Goal: Information Seeking & Learning: Find specific fact

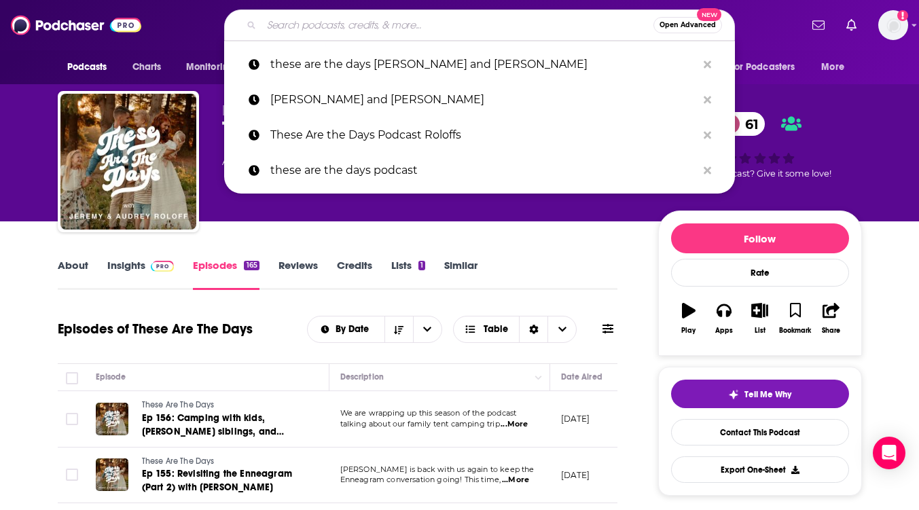
click at [279, 24] on input "Search podcasts, credits, & more..." at bounding box center [458, 25] width 392 height 22
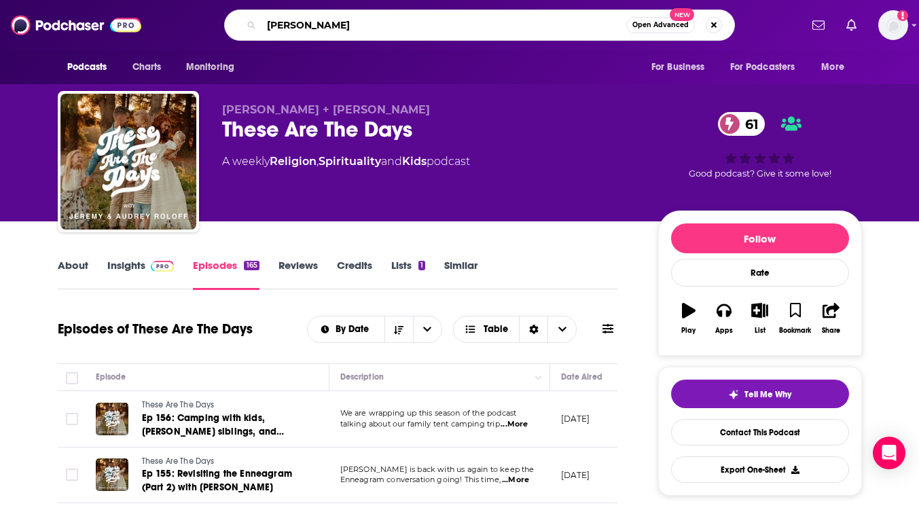
type input "[PERSON_NAME]"
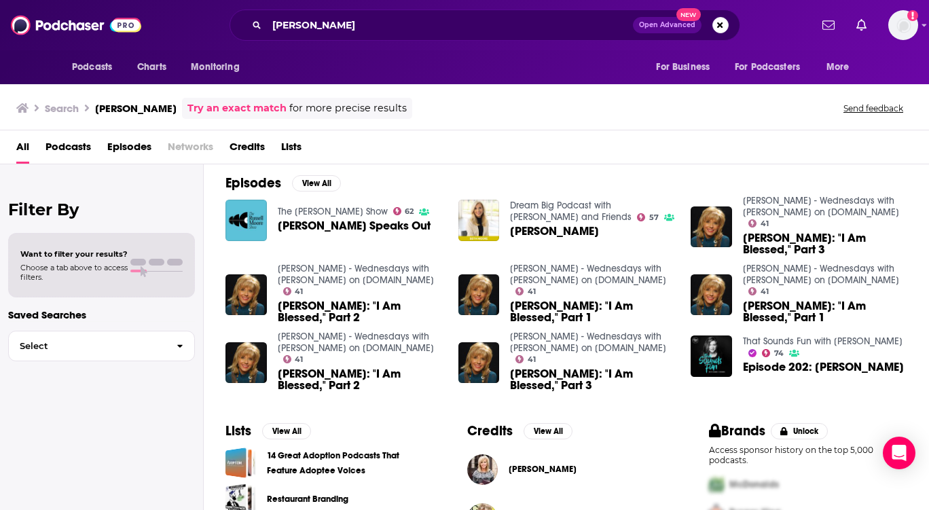
scroll to position [195, 0]
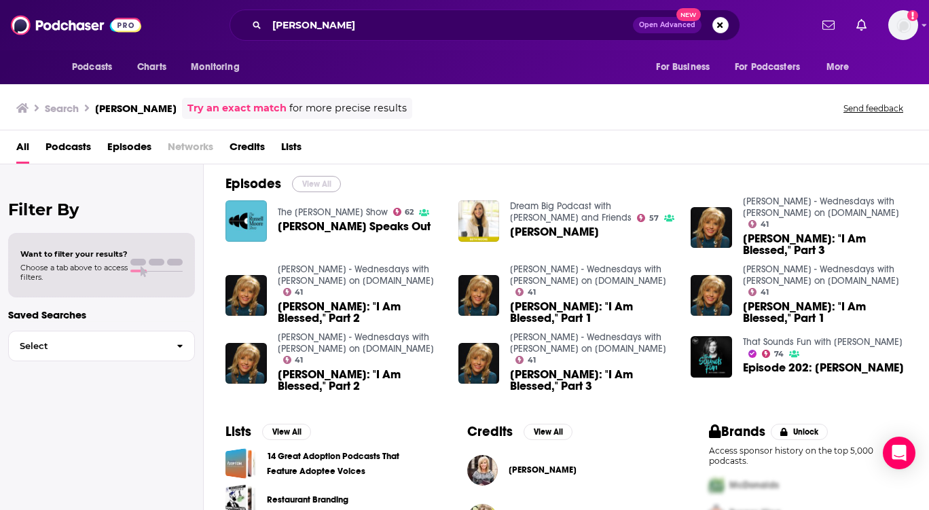
click at [314, 188] on button "View All" at bounding box center [316, 184] width 49 height 16
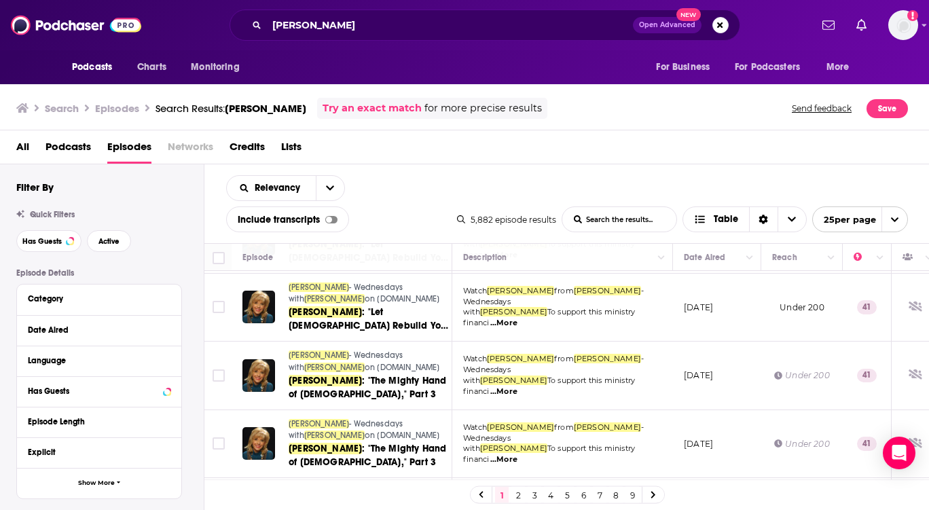
scroll to position [1282, 0]
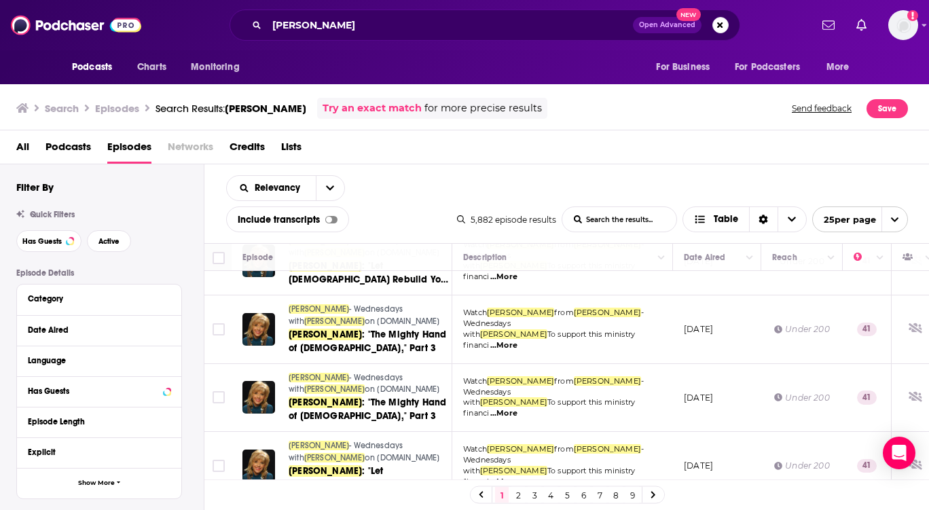
click at [520, 499] on link "2" at bounding box center [519, 495] width 14 height 16
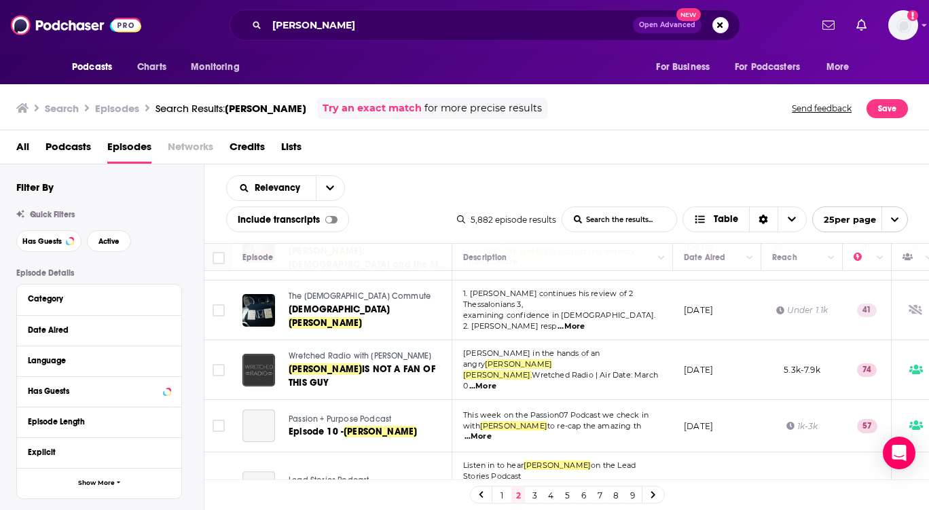
scroll to position [1314, 0]
